Goal: Information Seeking & Learning: Check status

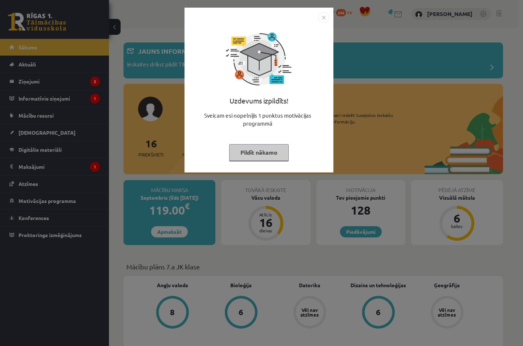
click at [325, 16] on img "Close" at bounding box center [323, 17] width 11 height 11
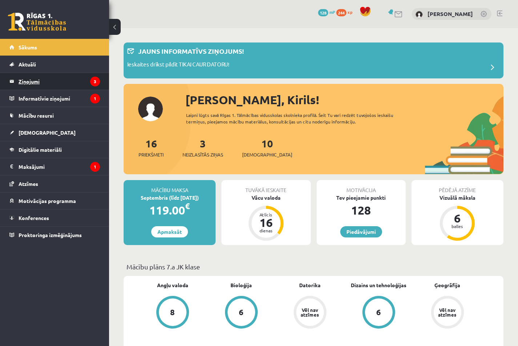
click at [57, 88] on legend "Ziņojumi 3" at bounding box center [59, 81] width 81 height 17
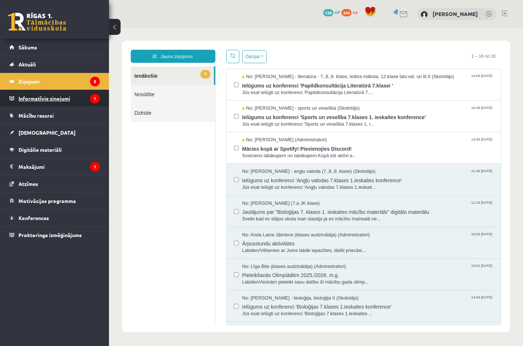
click at [71, 100] on legend "Informatīvie ziņojumi 1" at bounding box center [59, 98] width 81 height 17
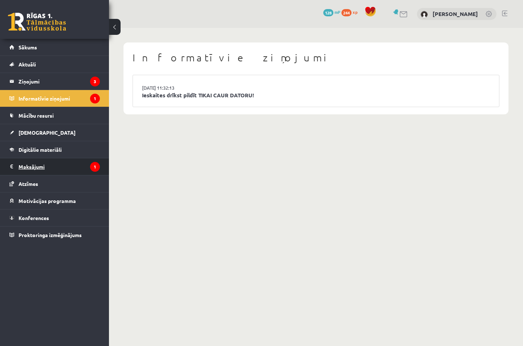
click at [69, 168] on legend "Maksājumi 1" at bounding box center [59, 167] width 81 height 17
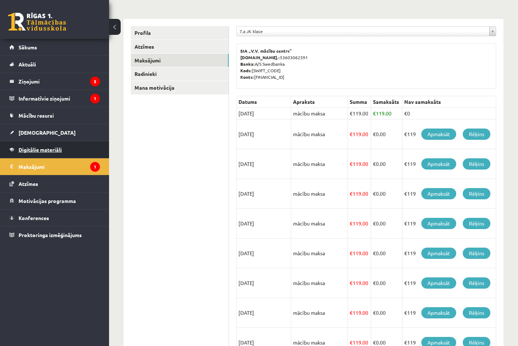
scroll to position [72, 0]
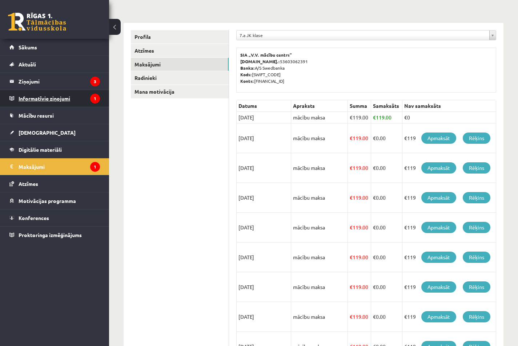
click at [61, 98] on legend "Informatīvie ziņojumi 1" at bounding box center [59, 98] width 81 height 17
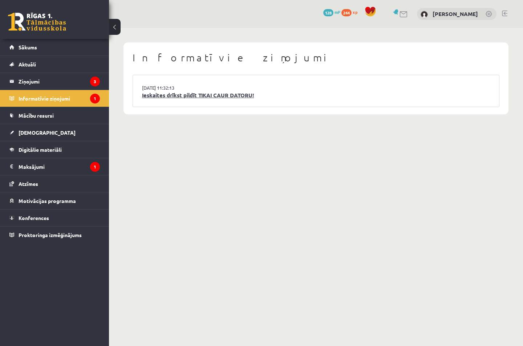
click at [174, 92] on link "Ieskaites drīkst pildīt TIKAI CAUR DATORU!" at bounding box center [316, 95] width 348 height 8
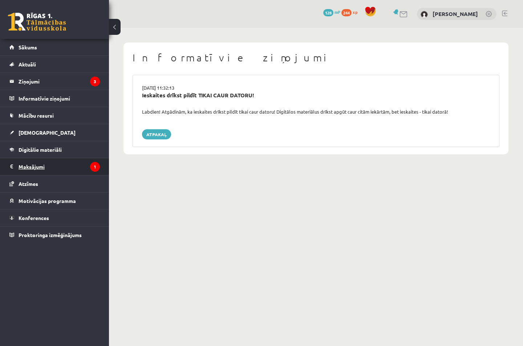
click at [75, 165] on legend "Maksājumi 1" at bounding box center [59, 167] width 81 height 17
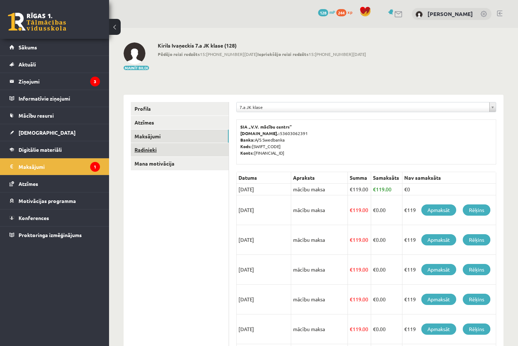
click at [155, 152] on link "Radinieki" at bounding box center [180, 149] width 98 height 13
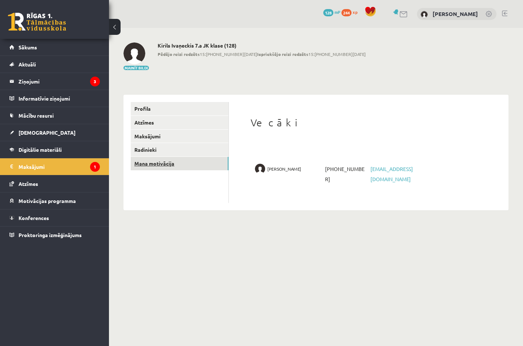
click at [154, 163] on link "Mana motivācija" at bounding box center [180, 163] width 98 height 13
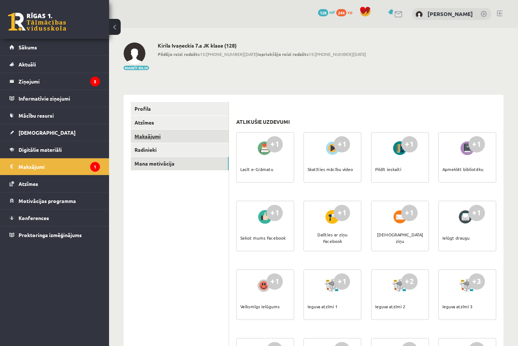
click at [156, 131] on link "Maksājumi" at bounding box center [180, 136] width 98 height 13
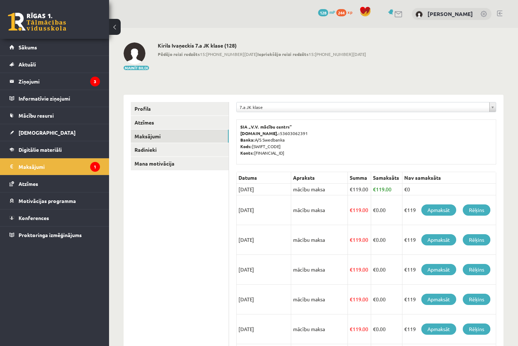
click at [156, 122] on link "Atzīmes" at bounding box center [180, 122] width 98 height 13
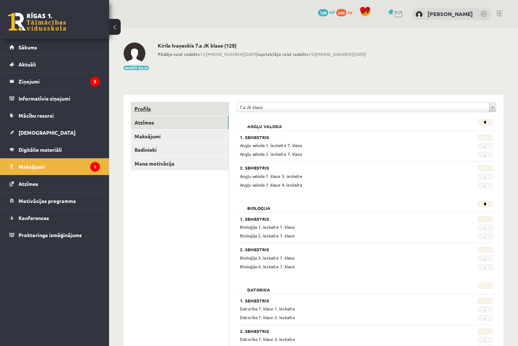
click at [156, 112] on link "Profils" at bounding box center [180, 108] width 98 height 13
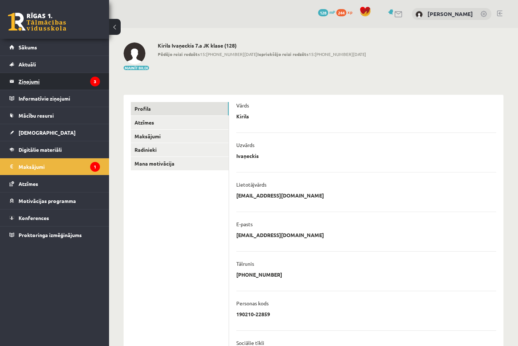
click at [76, 86] on legend "Ziņojumi 3" at bounding box center [59, 81] width 81 height 17
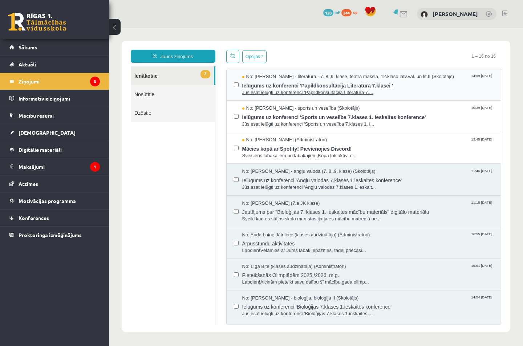
click at [402, 87] on span "Ielūgums uz konferenci 'Papildkonsultācija Literatūrā 7.klasei '" at bounding box center [368, 84] width 252 height 9
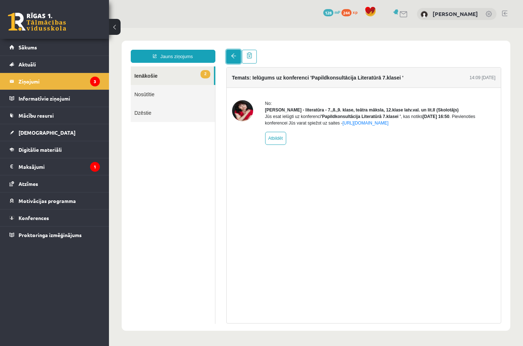
click at [230, 55] on link at bounding box center [233, 57] width 15 height 14
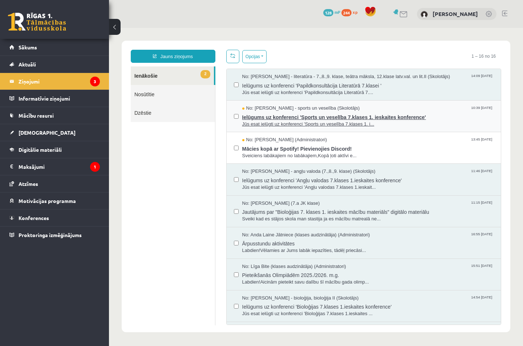
click at [385, 126] on span "Jūs esat ielūgti uz konferenci 'Sports un veselība 7.klases 1. i..." at bounding box center [368, 124] width 252 height 7
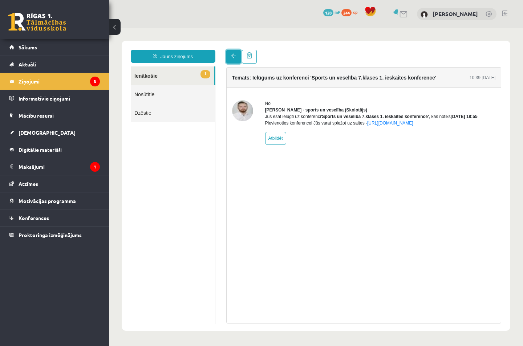
click at [228, 59] on link at bounding box center [233, 57] width 15 height 14
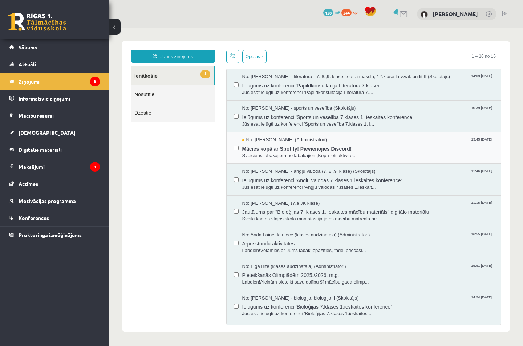
click at [369, 148] on span "Mācies kopā ar Spotify! Pievienojies Discord!" at bounding box center [368, 148] width 252 height 9
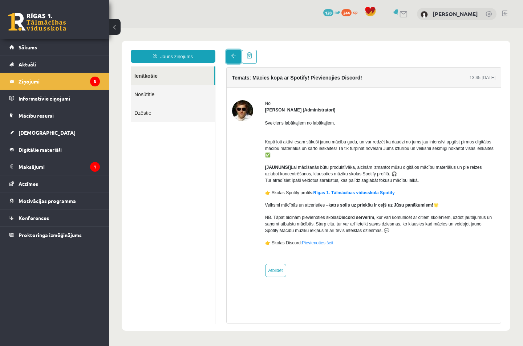
click at [229, 56] on link at bounding box center [233, 57] width 15 height 14
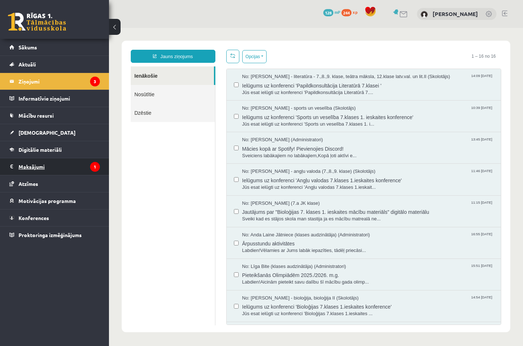
click at [66, 168] on legend "Maksājumi 1" at bounding box center [59, 167] width 81 height 17
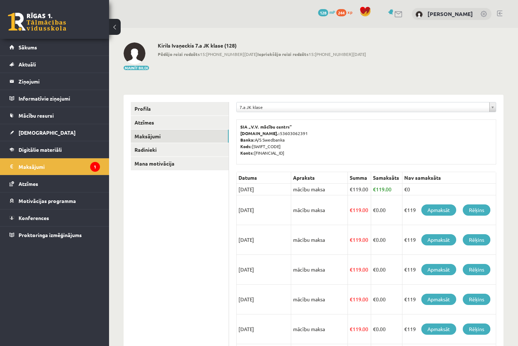
click at [386, 184] on td "€ 119.00" at bounding box center [386, 190] width 31 height 12
